Goal: Navigation & Orientation: Go to known website

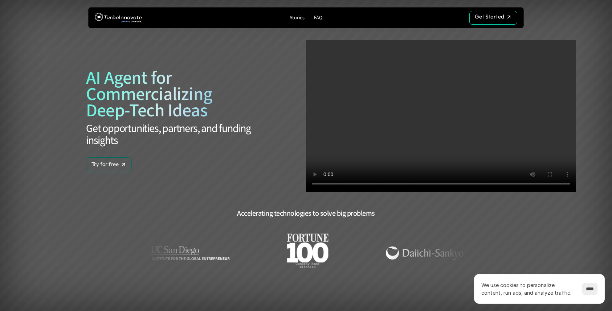
click at [499, 17] on div "Get Started Get Started" at bounding box center [493, 18] width 37 height 7
